Goal: Information Seeking & Learning: Learn about a topic

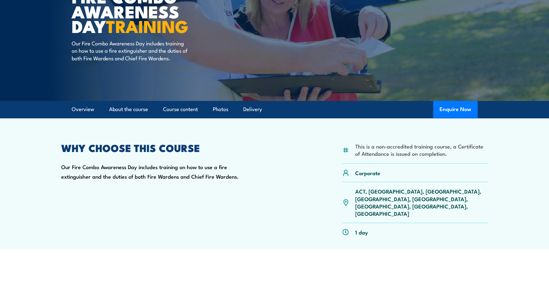
scroll to position [7, 0]
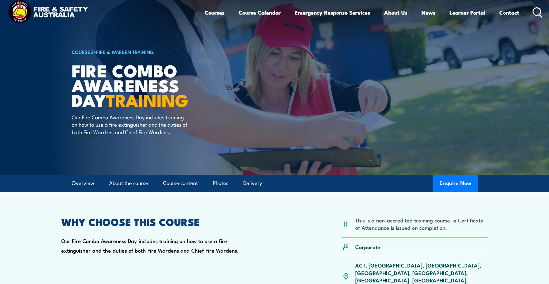
click at [366, 12] on icon at bounding box center [538, 12] width 10 height 10
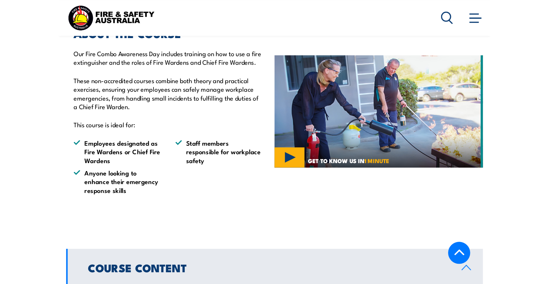
scroll to position [254, 0]
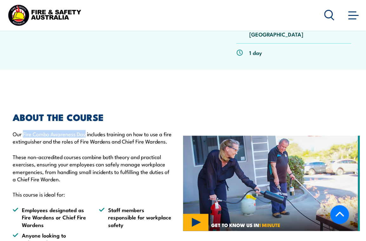
drag, startPoint x: 23, startPoint y: 89, endPoint x: 87, endPoint y: 89, distance: 64.1
click at [87, 130] on p "Our Fire Combo Awareness Day includes training on how to use a fire extinguishe…" at bounding box center [93, 137] width 161 height 15
copy p "Fire Combo Awareness Day"
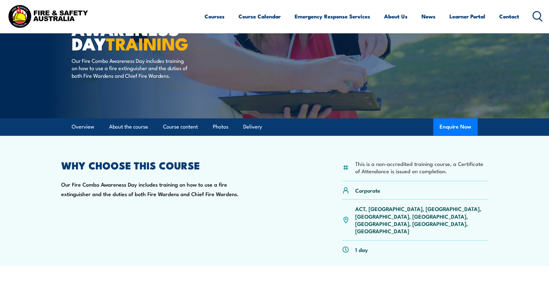
scroll to position [0, 0]
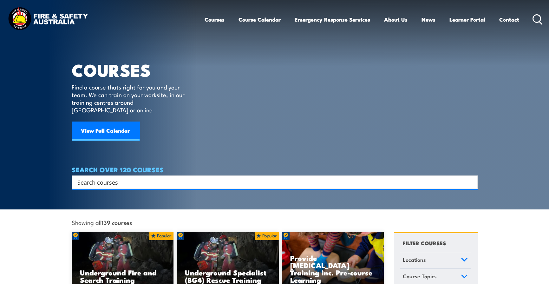
click at [118, 177] on input "Search input" at bounding box center [270, 182] width 386 height 10
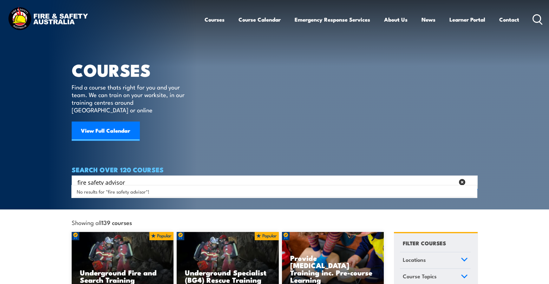
type input "fire safety advisor"
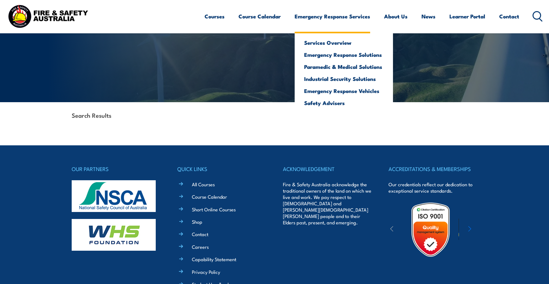
scroll to position [16, 0]
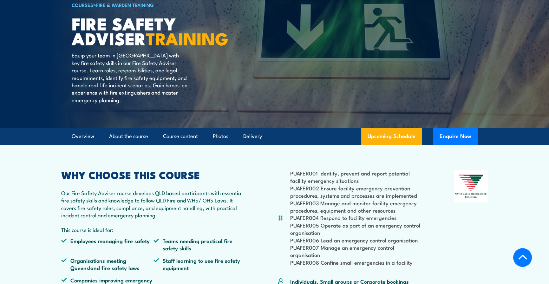
scroll to position [127, 0]
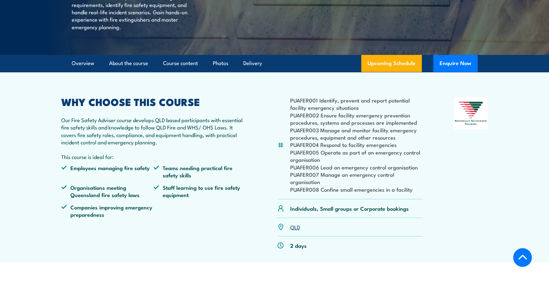
click at [473, 194] on div at bounding box center [471, 176] width 34 height 158
click at [221, 166] on div "WHY CHOOSE THIS COURSE Our Fire Safety Adviser course develops QLD based partic…" at bounding box center [153, 176] width 185 height 158
click at [440, 195] on div "PUAFER001 Identify, prevent and report potential facility emergency situations …" at bounding box center [274, 176] width 427 height 158
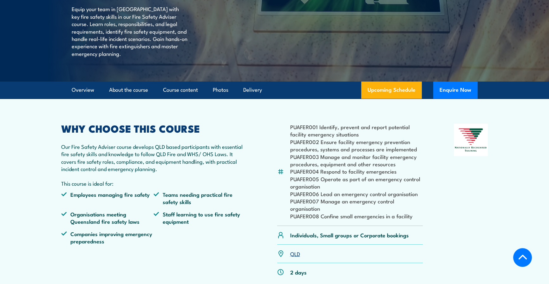
scroll to position [95, 0]
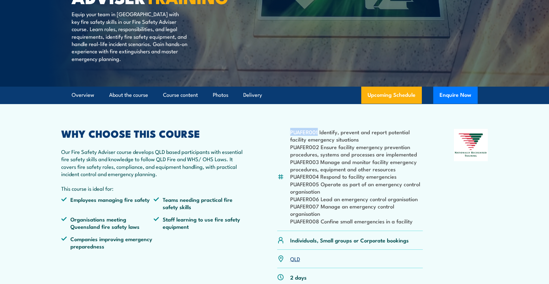
drag, startPoint x: 289, startPoint y: 148, endPoint x: 317, endPoint y: 145, distance: 28.7
click at [317, 145] on div "PUAFER001 Identify, prevent and report potential facility emergency situations …" at bounding box center [350, 180] width 146 height 102
copy li "PUAFER001"
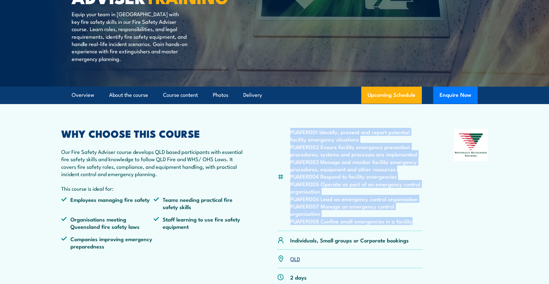
drag, startPoint x: 413, startPoint y: 236, endPoint x: 289, endPoint y: 147, distance: 152.9
click at [289, 147] on div "PUAFER001 Identify, prevent and report potential facility emergency situations …" at bounding box center [350, 180] width 146 height 102
copy ul "PUAFER001 Identify, prevent and report potential facility emergency situations …"
